Goal: Information Seeking & Learning: Learn about a topic

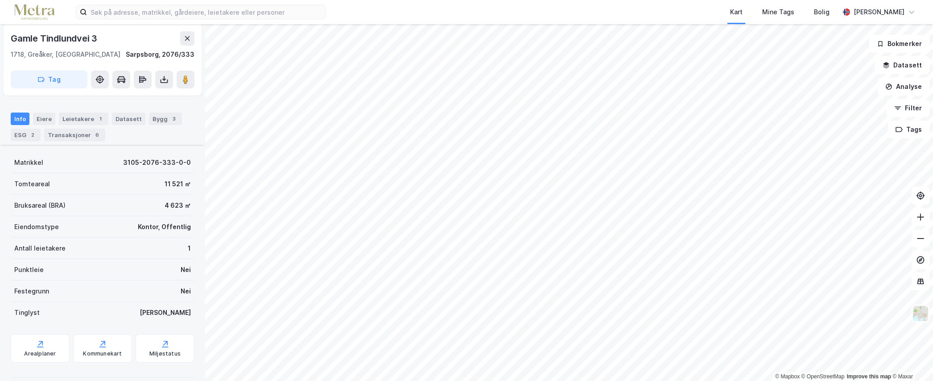
scroll to position [166, 0]
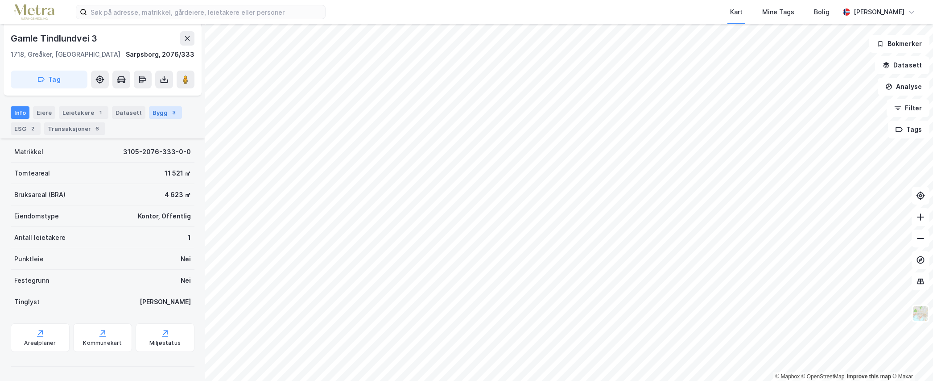
click at [170, 109] on div "3" at bounding box center [174, 112] width 9 height 9
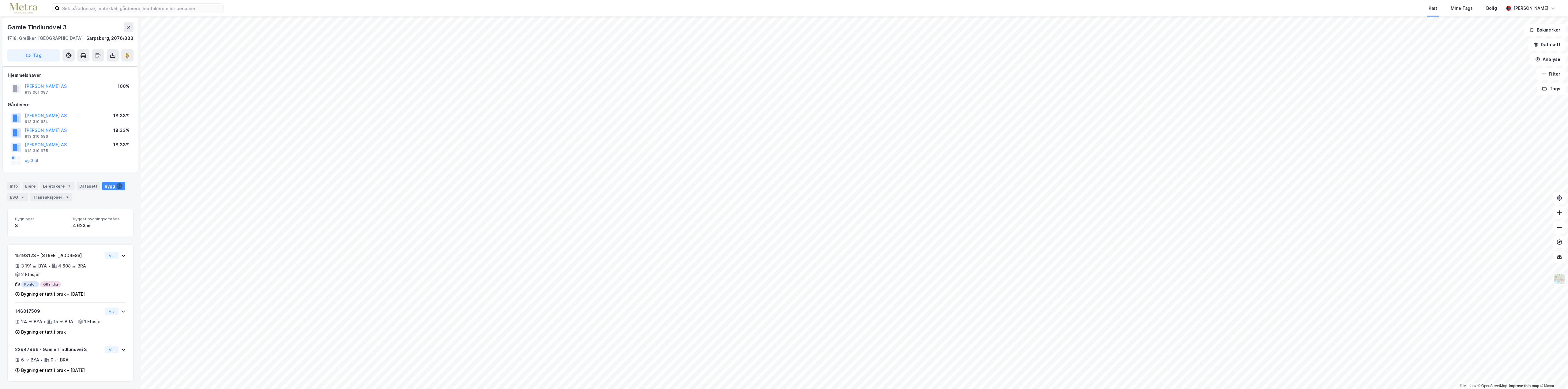
scroll to position [10, 0]
click at [640, 77] on button "Filter" at bounding box center [1550, 74] width 30 height 12
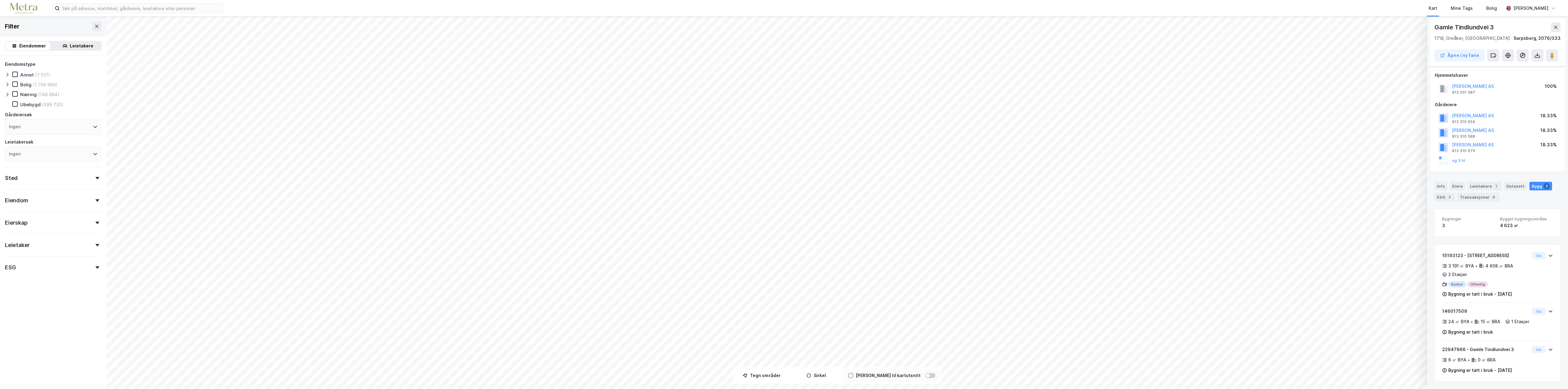
click at [88, 181] on div "Sted" at bounding box center [53, 175] width 97 height 17
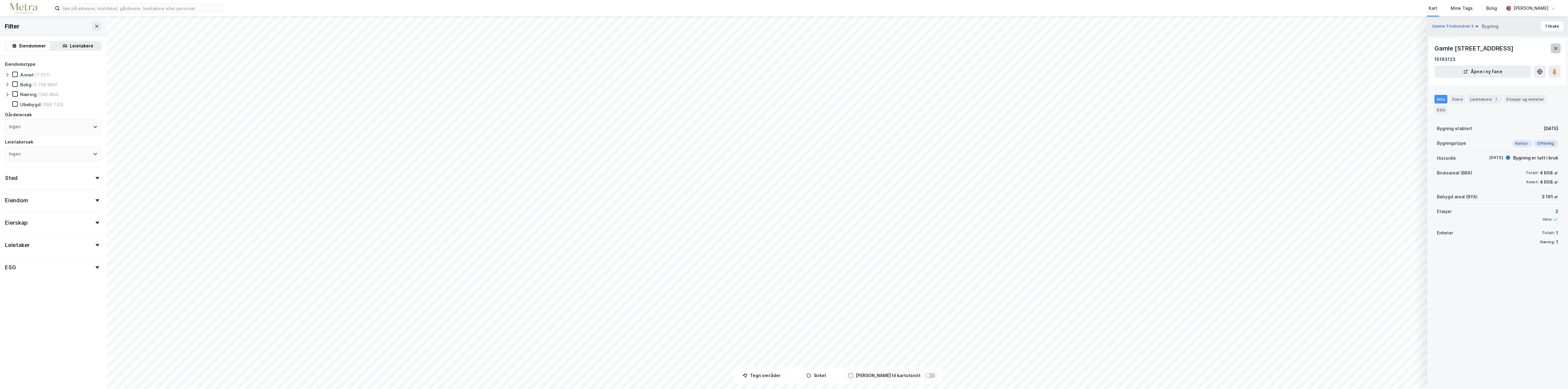
click at [640, 45] on button at bounding box center [1556, 48] width 10 height 10
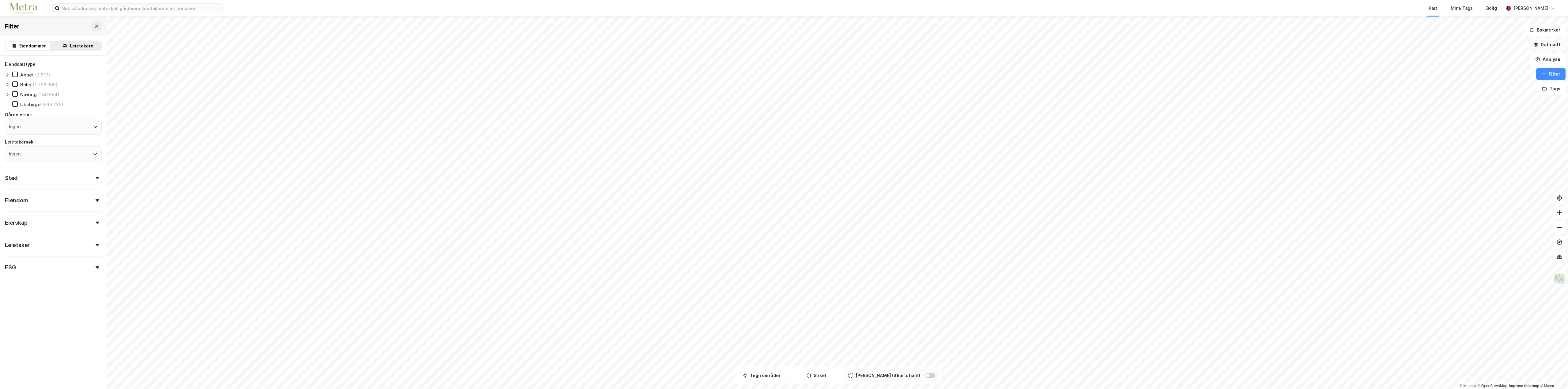
click at [640, 44] on button "Datasett" at bounding box center [1547, 45] width 37 height 12
click at [640, 63] on div "Kartlag" at bounding box center [1510, 60] width 100 height 8
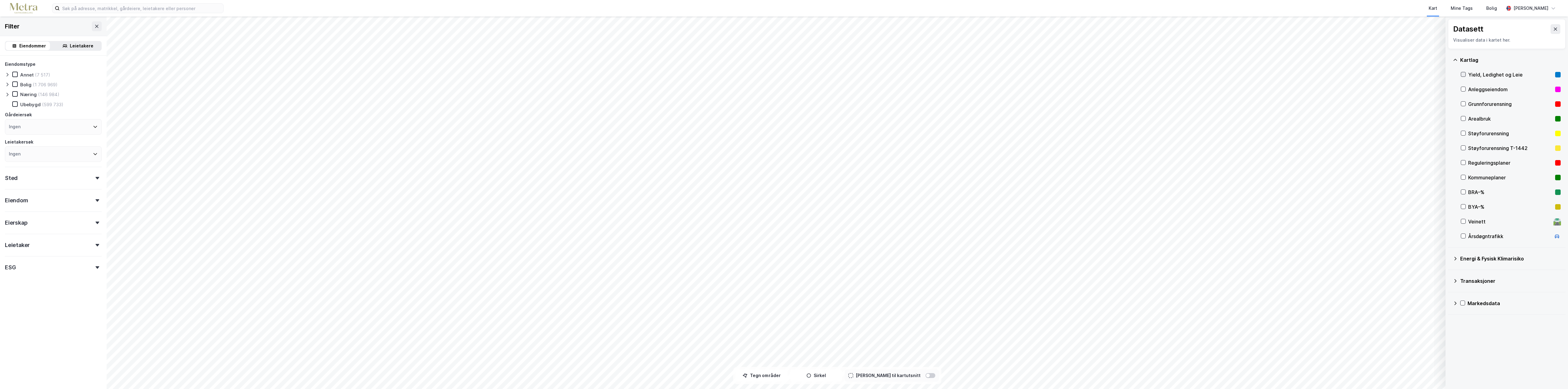
click at [640, 73] on icon at bounding box center [1463, 74] width 4 height 4
click at [94, 23] on button at bounding box center [97, 26] width 10 height 10
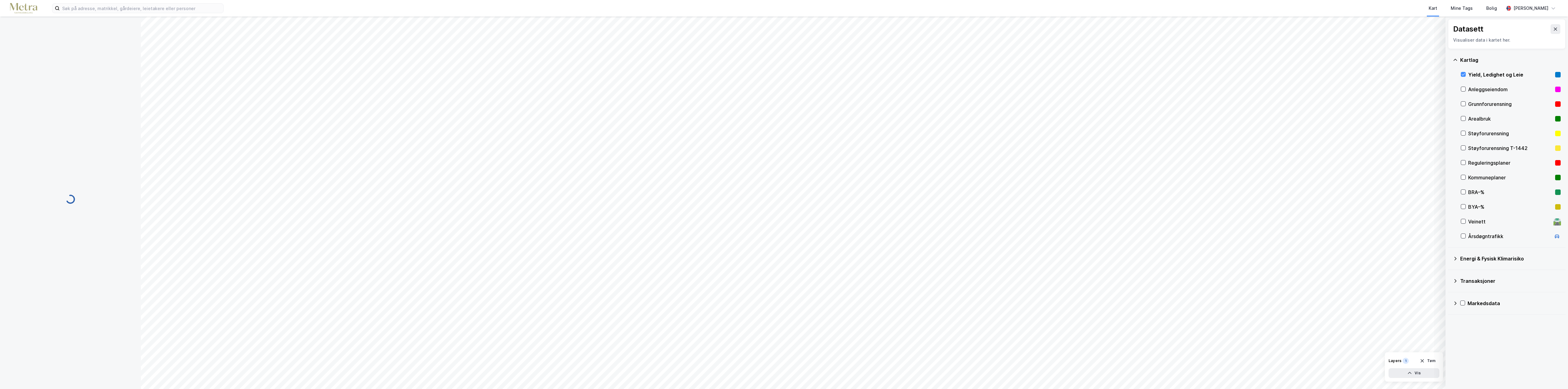
scroll to position [10, 0]
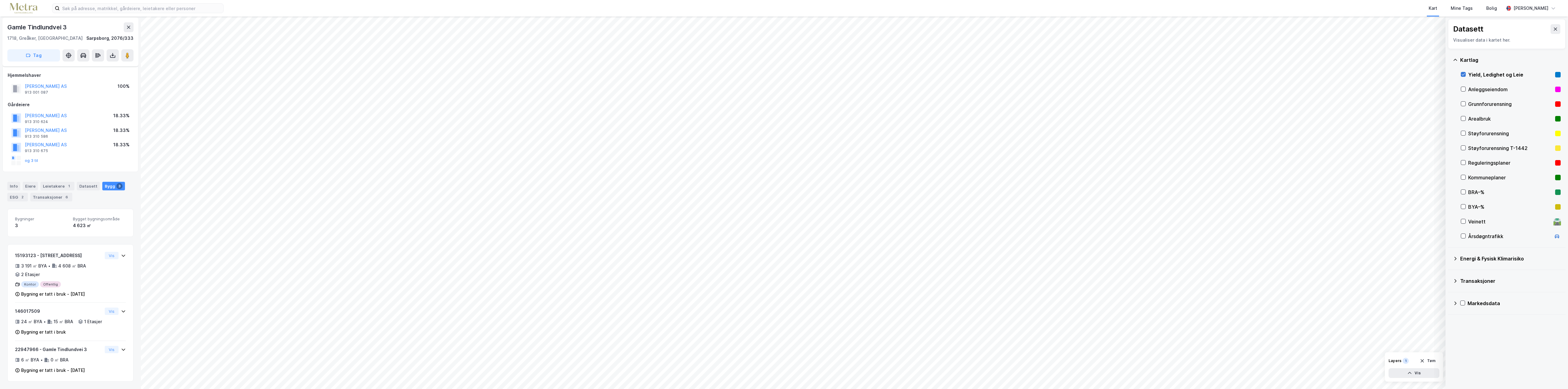
click at [640, 72] on div at bounding box center [1462, 74] width 5 height 5
click at [640, 105] on div "Grunnforurensning" at bounding box center [1510, 104] width 100 height 14
click at [640, 261] on button "Vis" at bounding box center [1414, 373] width 51 height 10
click at [640, 261] on div "Grunnforurensning" at bounding box center [1386, 362] width 36 height 5
click at [640, 261] on icon at bounding box center [1411, 360] width 4 height 3
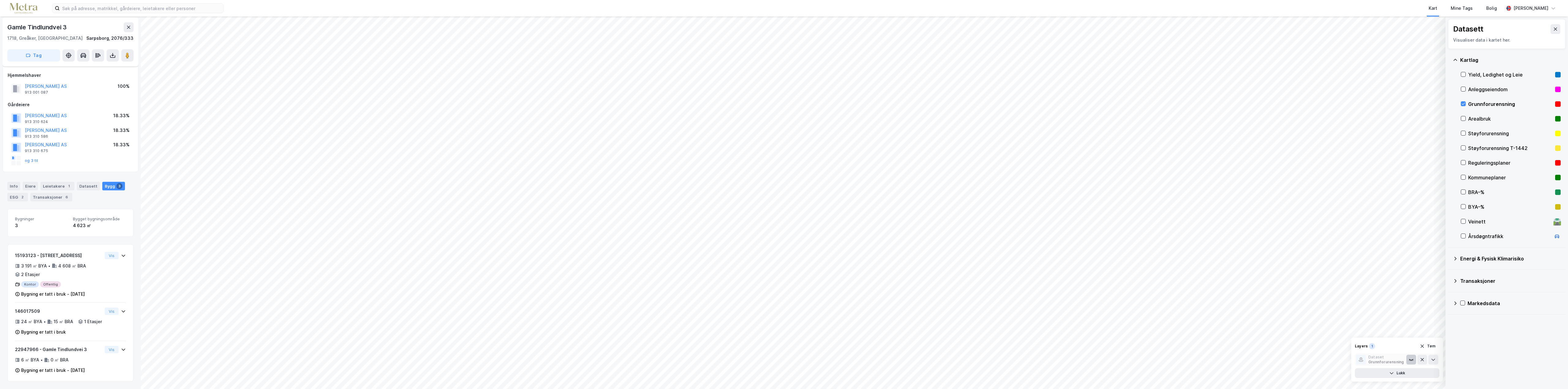
click at [640, 261] on icon at bounding box center [1409, 359] width 0 height 1
click at [640, 261] on icon at bounding box center [1411, 359] width 1 height 1
click at [640, 261] on button "Lukk" at bounding box center [1396, 373] width 84 height 10
click at [640, 106] on icon at bounding box center [1463, 104] width 4 height 4
click at [640, 120] on icon at bounding box center [1463, 119] width 4 height 4
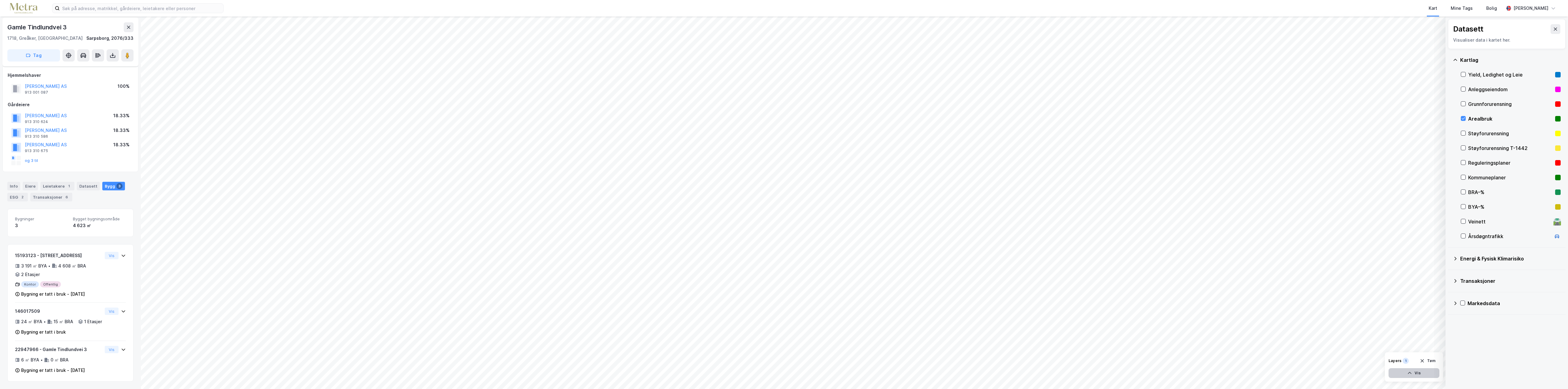
click at [640, 261] on button "Vis" at bounding box center [1414, 373] width 51 height 10
click at [640, 261] on div "Dataset" at bounding box center [1377, 357] width 19 height 5
click at [640, 261] on icon at bounding box center [1411, 359] width 5 height 5
